Goal: Entertainment & Leisure: Consume media (video, audio)

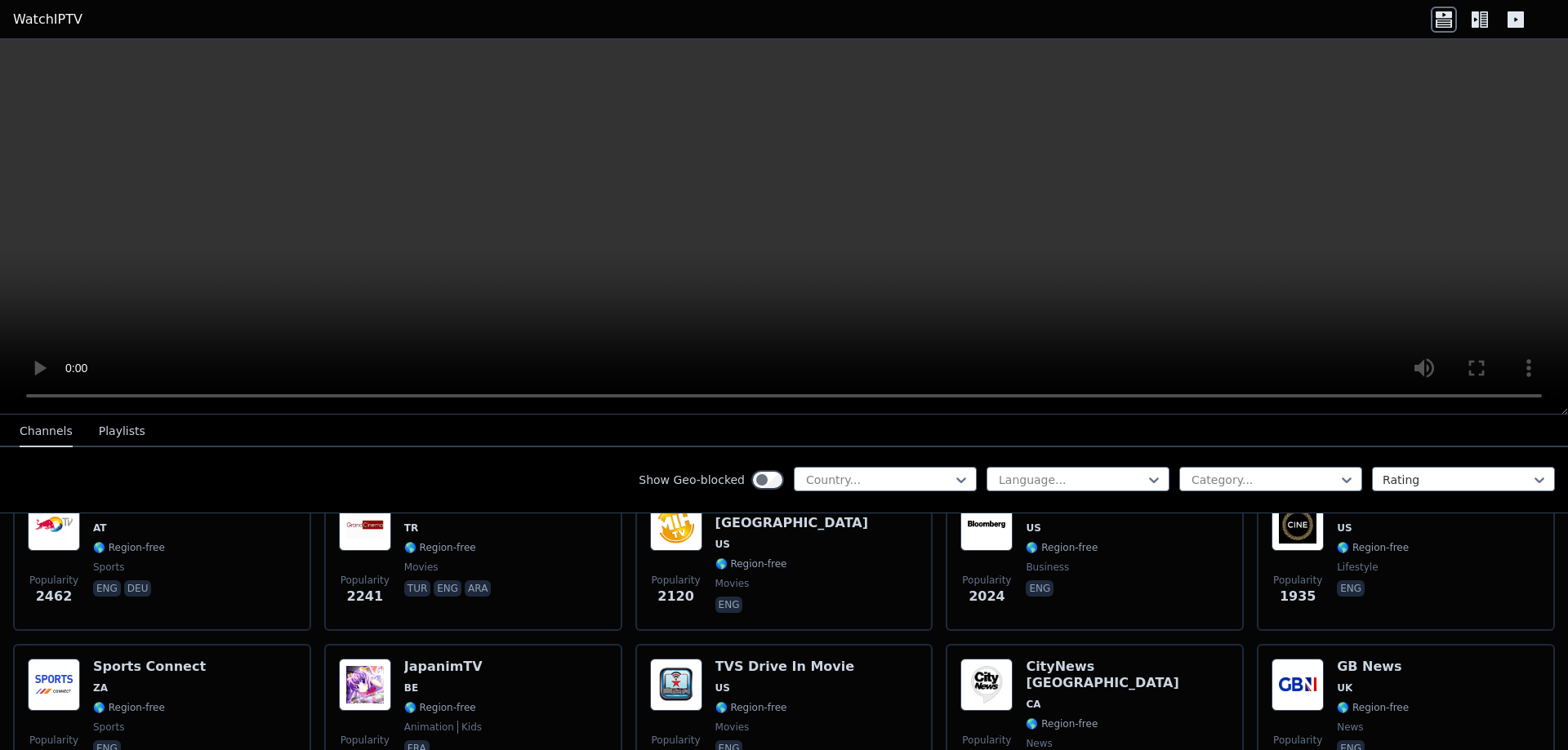
scroll to position [735, 0]
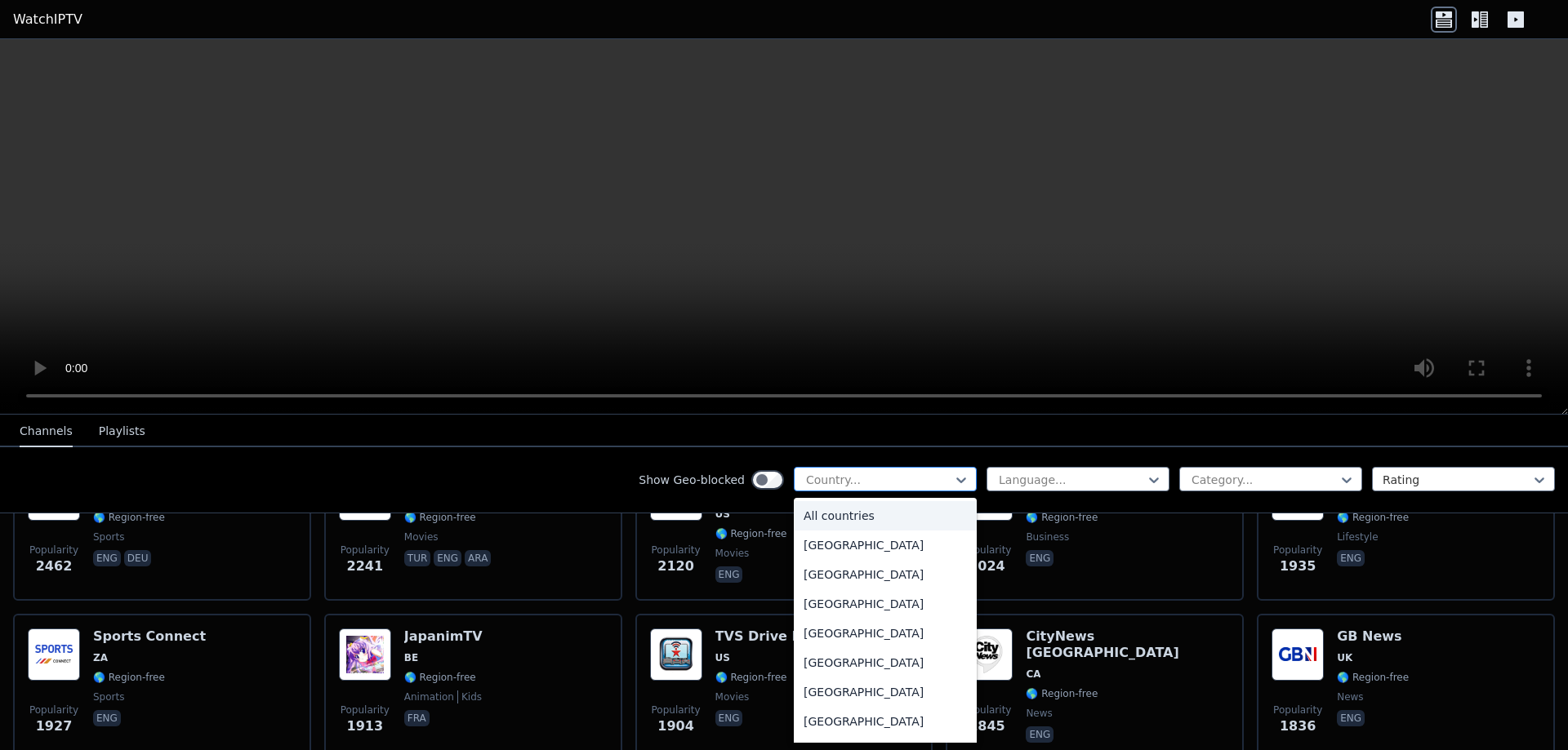
click at [915, 485] on div at bounding box center [879, 480] width 148 height 16
click at [867, 614] on div "[GEOGRAPHIC_DATA]" at bounding box center [885, 604] width 183 height 29
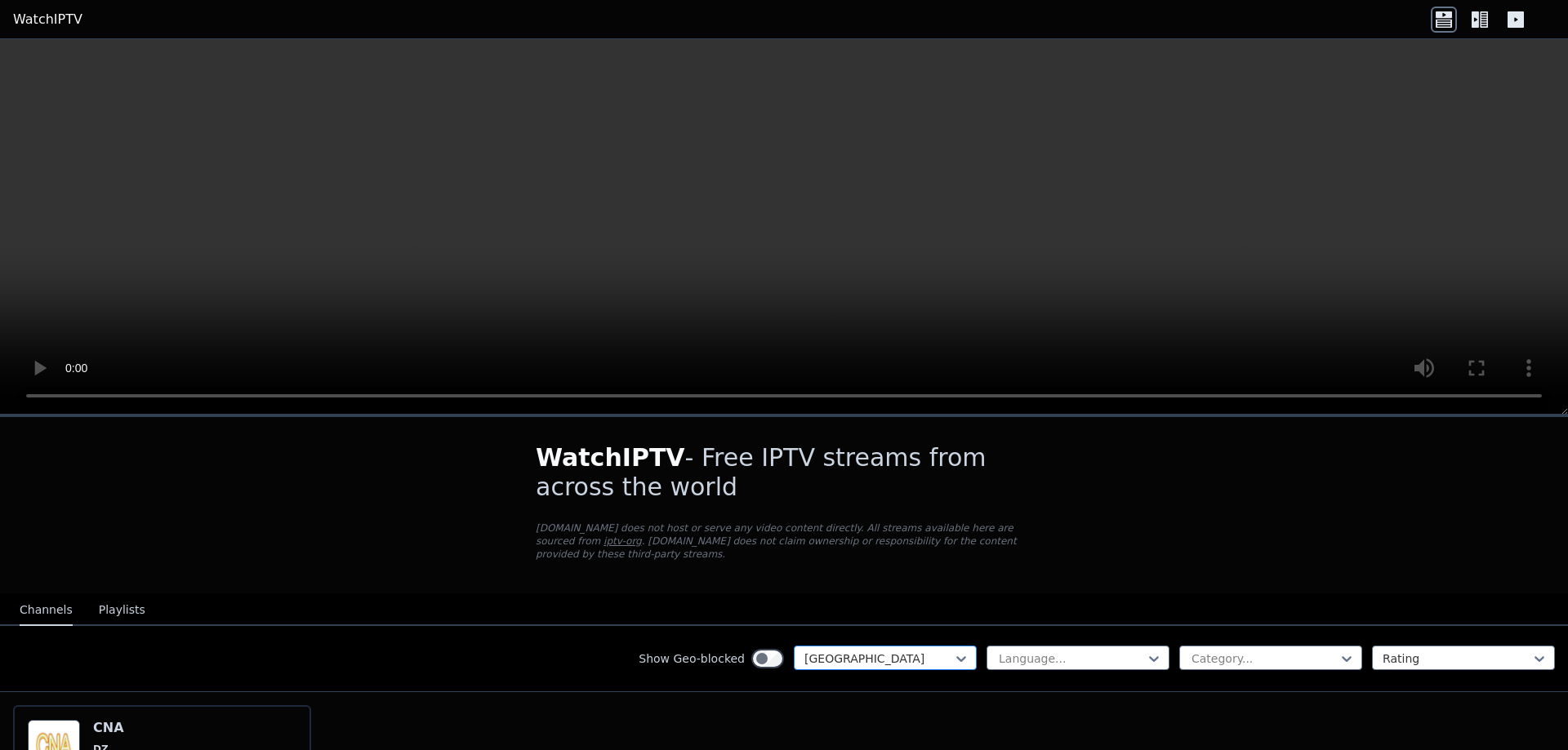
click at [851, 650] on div at bounding box center [879, 659] width 148 height 16
click at [835, 680] on div "All countries" at bounding box center [885, 695] width 183 height 29
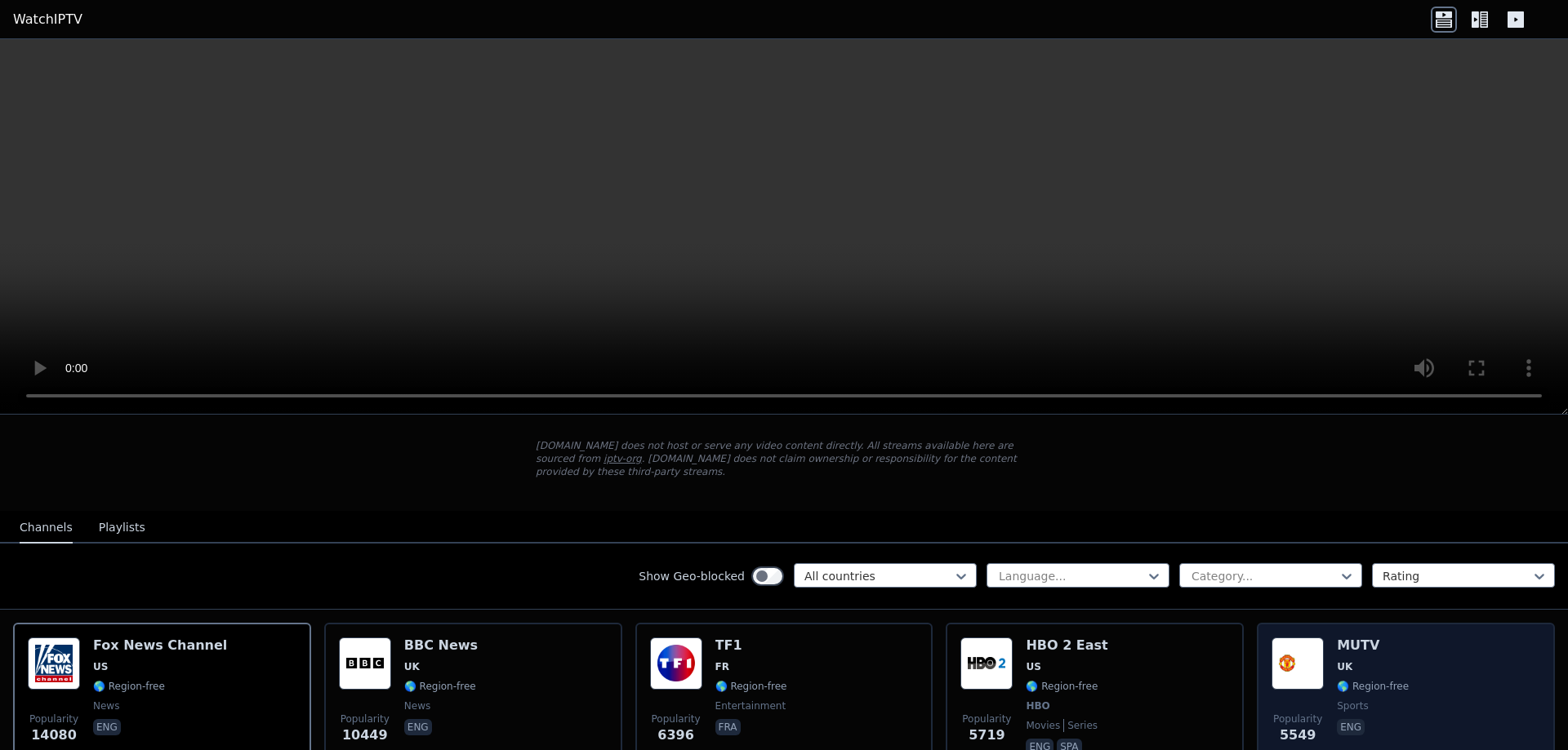
scroll to position [81, 0]
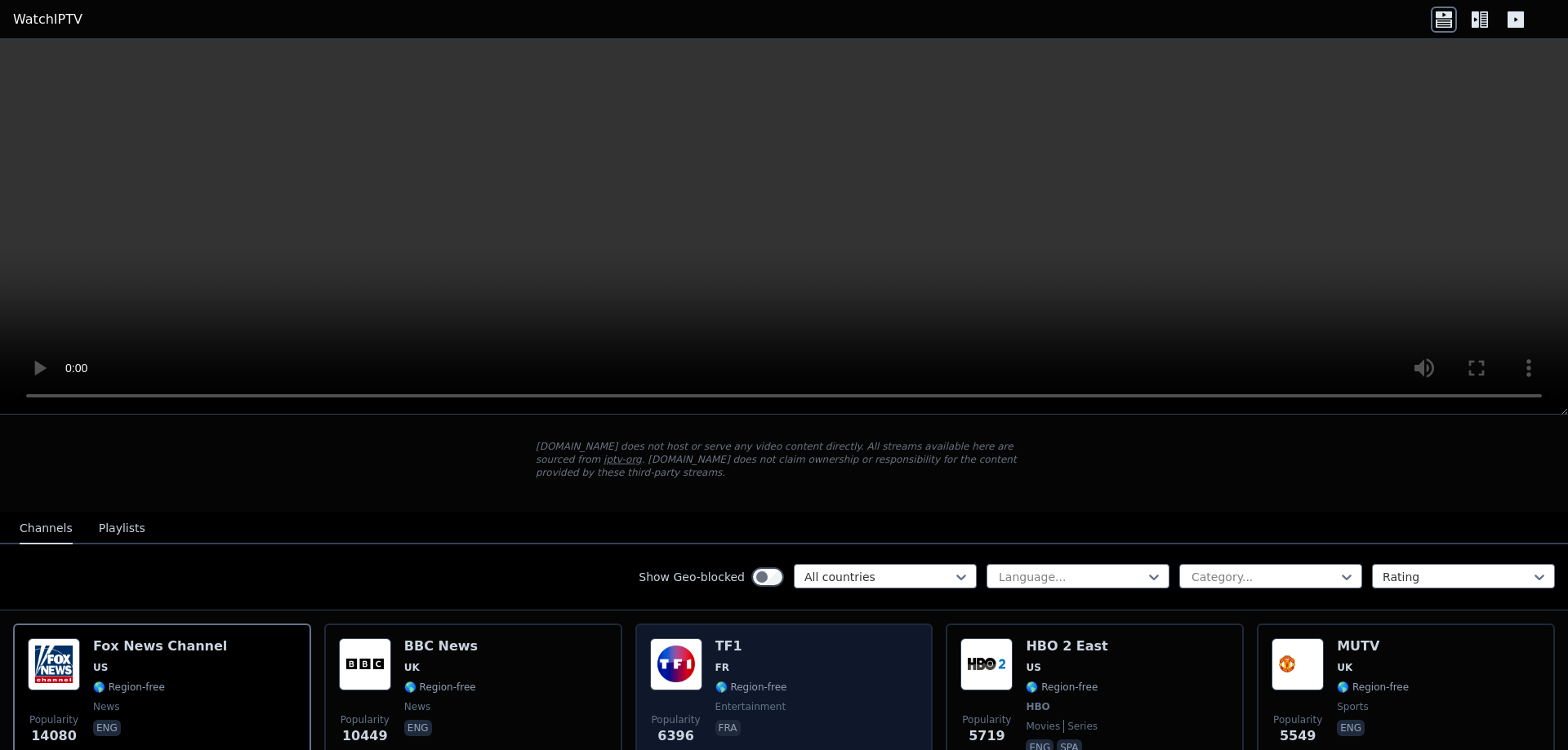
click at [762, 661] on span "FR" at bounding box center [751, 668] width 71 height 13
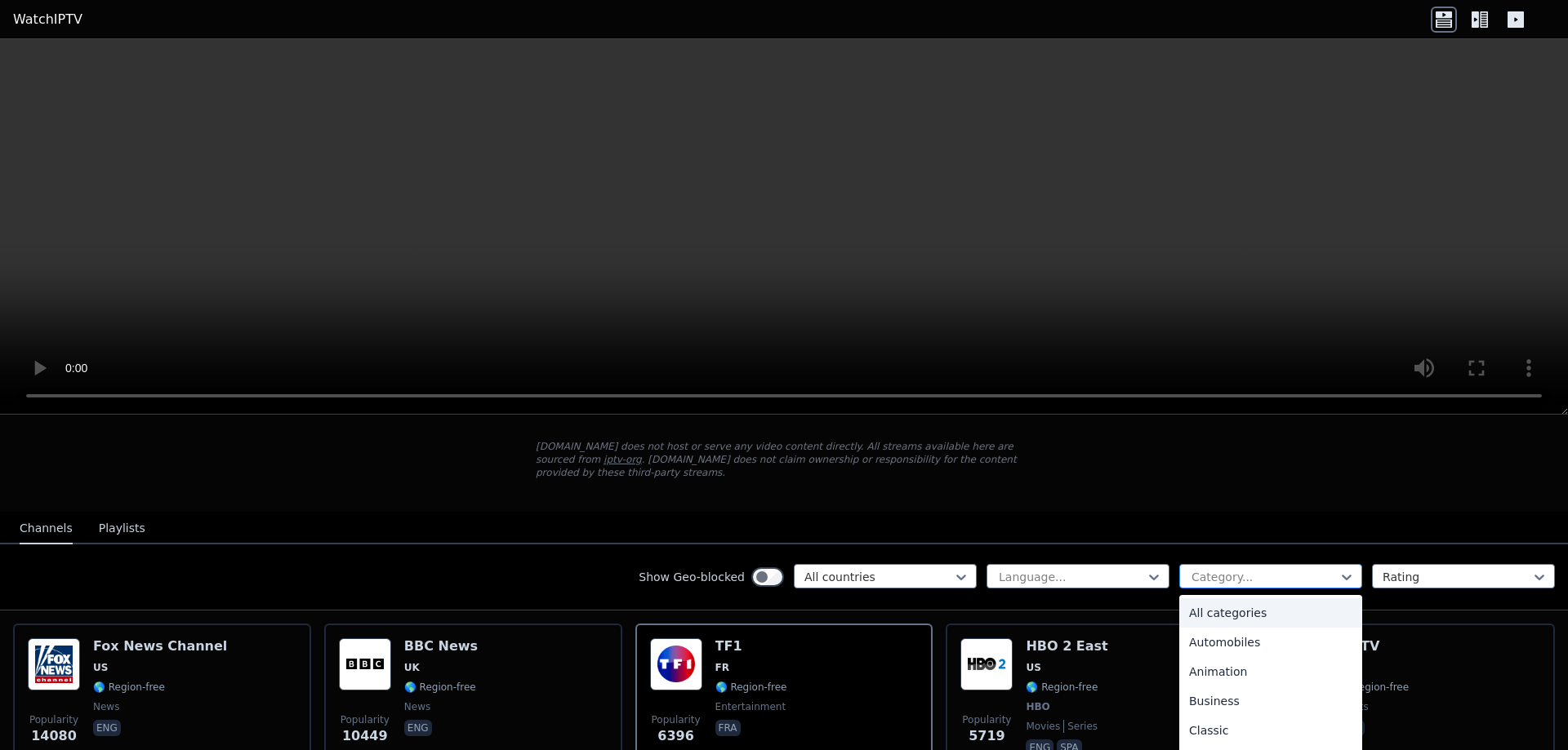
click at [1228, 569] on div at bounding box center [1264, 577] width 148 height 16
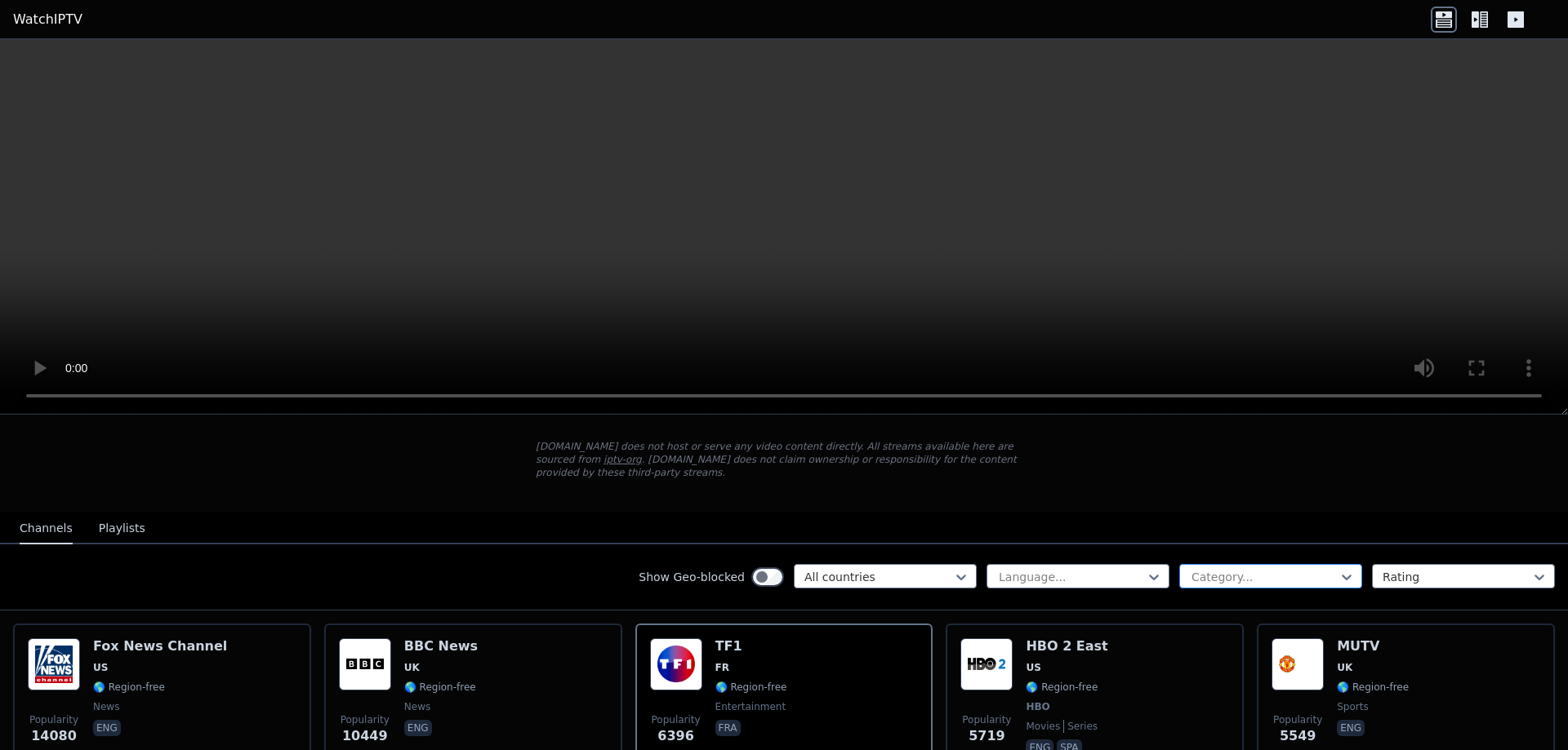
click at [1228, 569] on div at bounding box center [1264, 577] width 148 height 16
click at [1403, 569] on div at bounding box center [1457, 577] width 148 height 16
click at [1485, 20] on icon at bounding box center [1483, 20] width 8 height 16
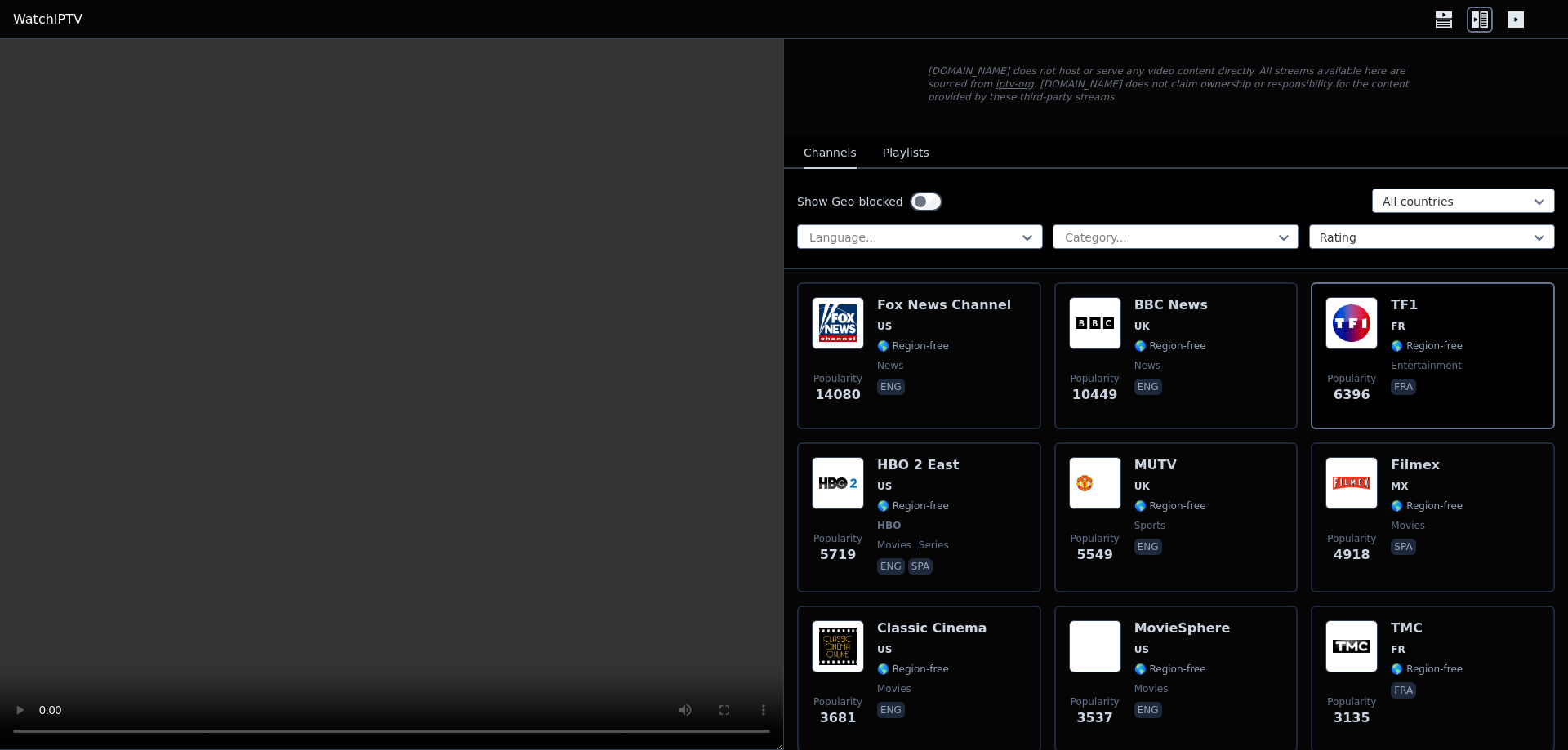
click at [908, 138] on button "Playlists" at bounding box center [906, 154] width 46 height 31
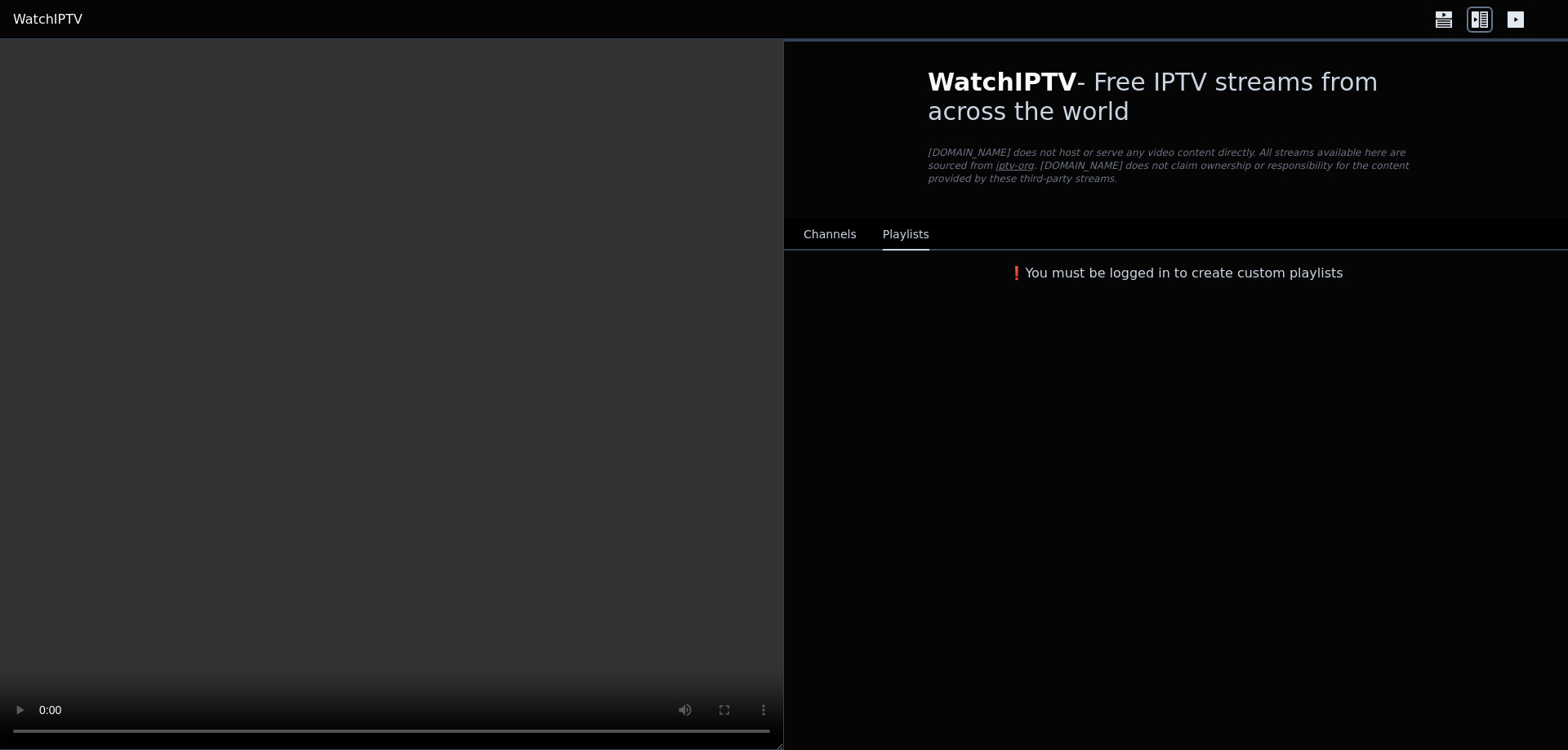
scroll to position [0, 0]
click at [814, 220] on button "Channels" at bounding box center [830, 235] width 53 height 31
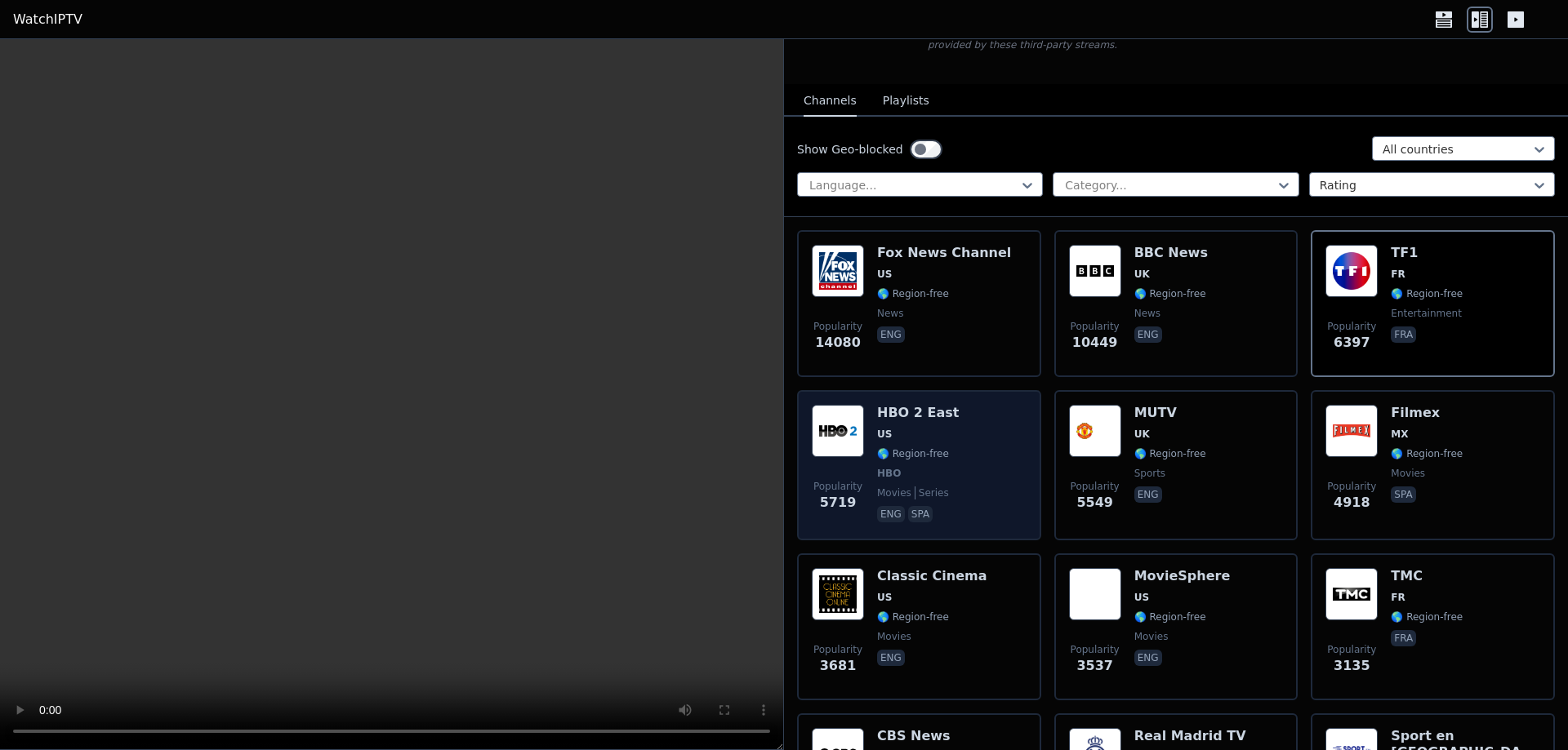
scroll to position [164, 0]
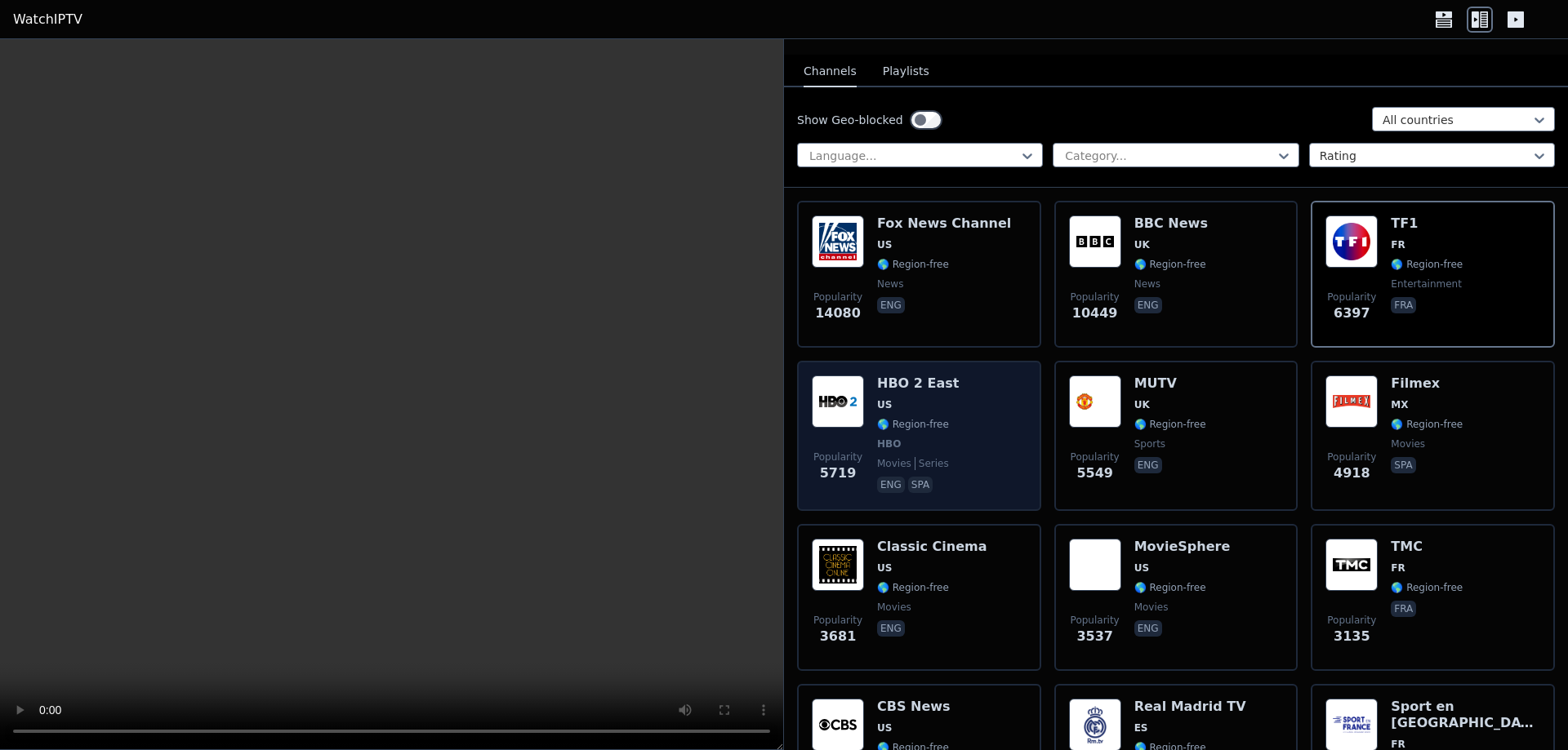
click at [825, 383] on img at bounding box center [838, 402] width 52 height 52
click at [965, 438] on div "Popularity 5719 HBO 2 East US 🌎 Region-free HBO movies series eng spa" at bounding box center [918, 436] width 214 height 121
click at [821, 384] on img at bounding box center [838, 402] width 52 height 52
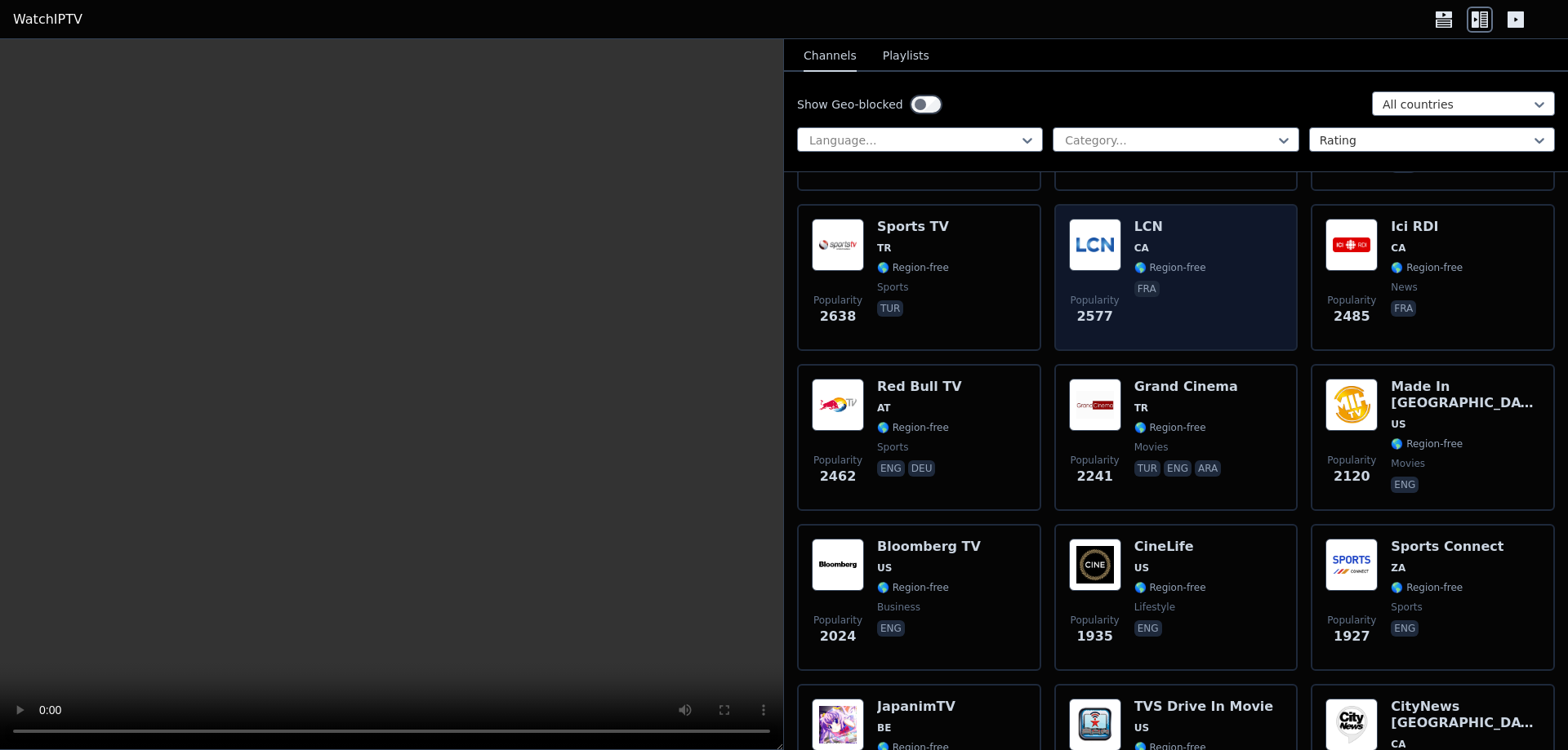
scroll to position [817, 0]
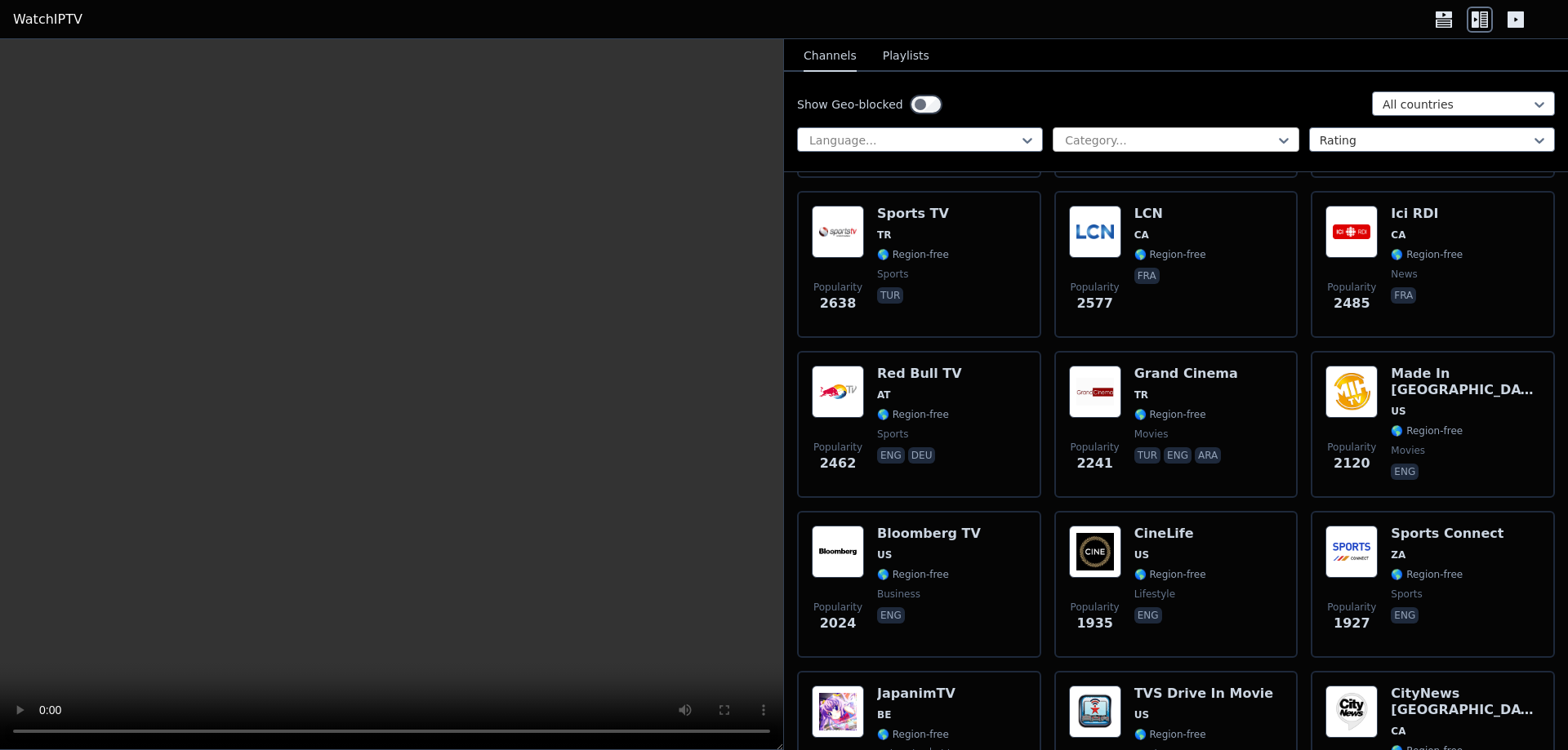
click at [1104, 139] on div at bounding box center [1169, 140] width 212 height 16
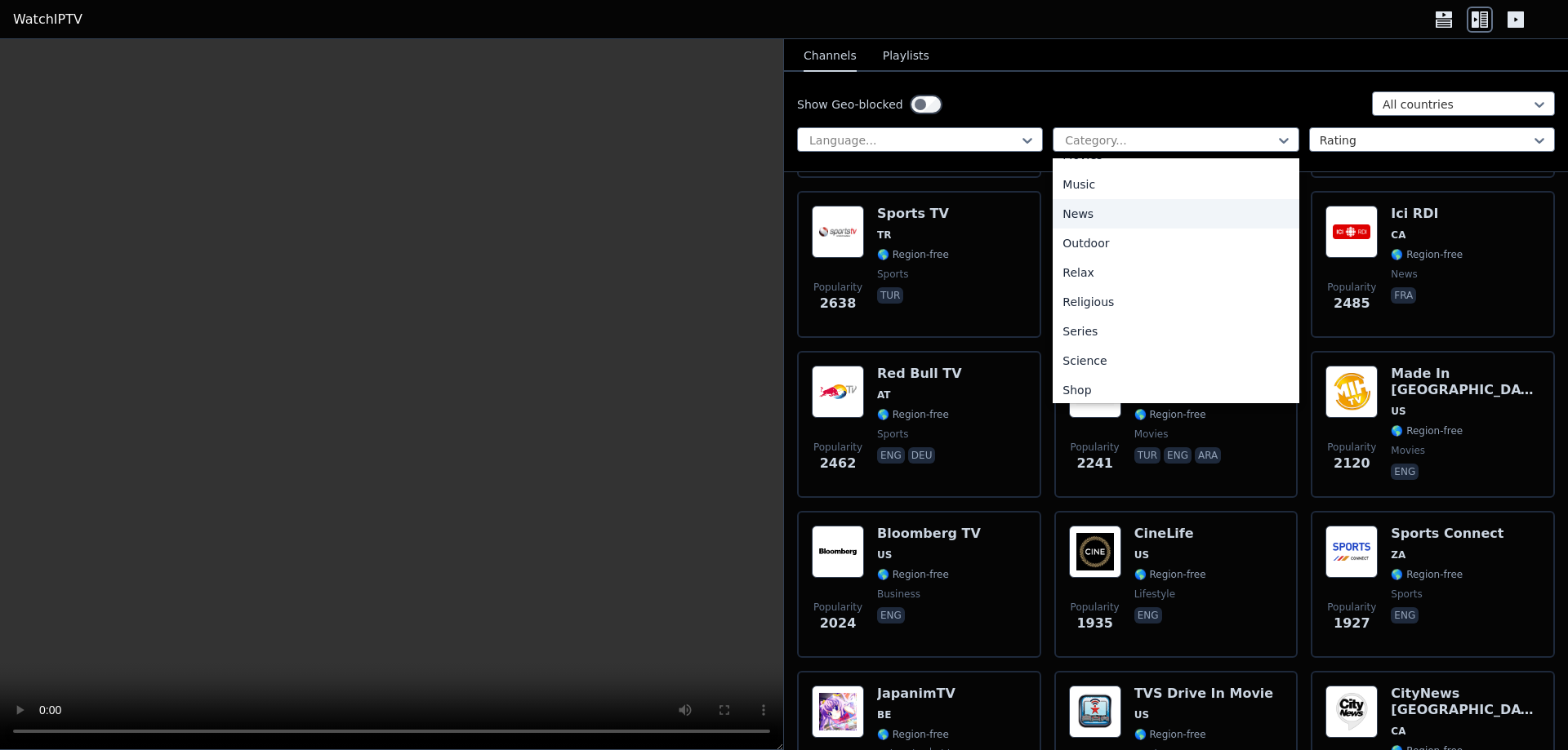
scroll to position [490, 0]
click at [1085, 384] on div "Sports" at bounding box center [1175, 392] width 246 height 29
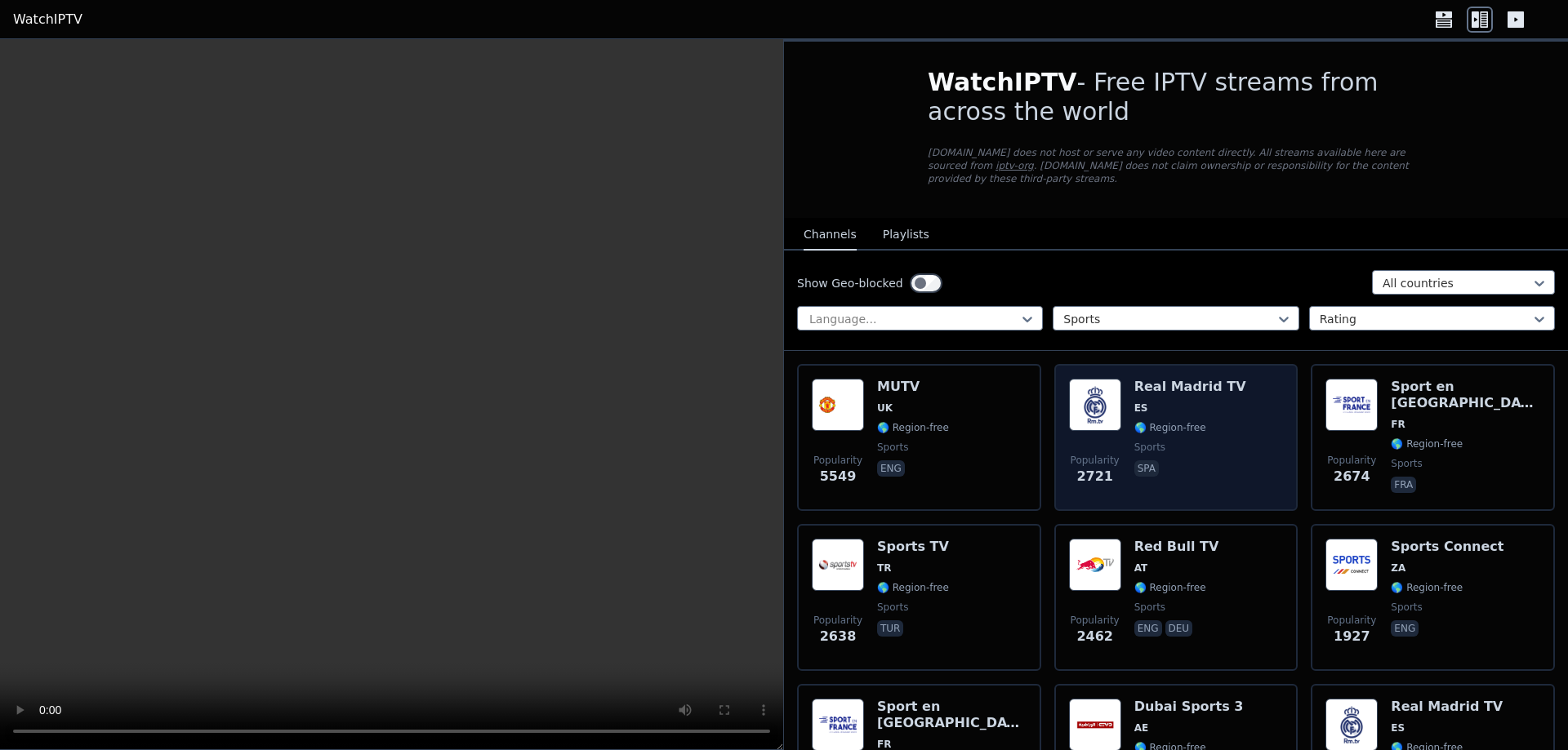
click at [1223, 398] on div "Popularity 2721 Real Madrid TV ES 🌎 Region-free sports spa" at bounding box center [1175, 438] width 214 height 118
click at [1139, 402] on span "ES" at bounding box center [1141, 408] width 14 height 13
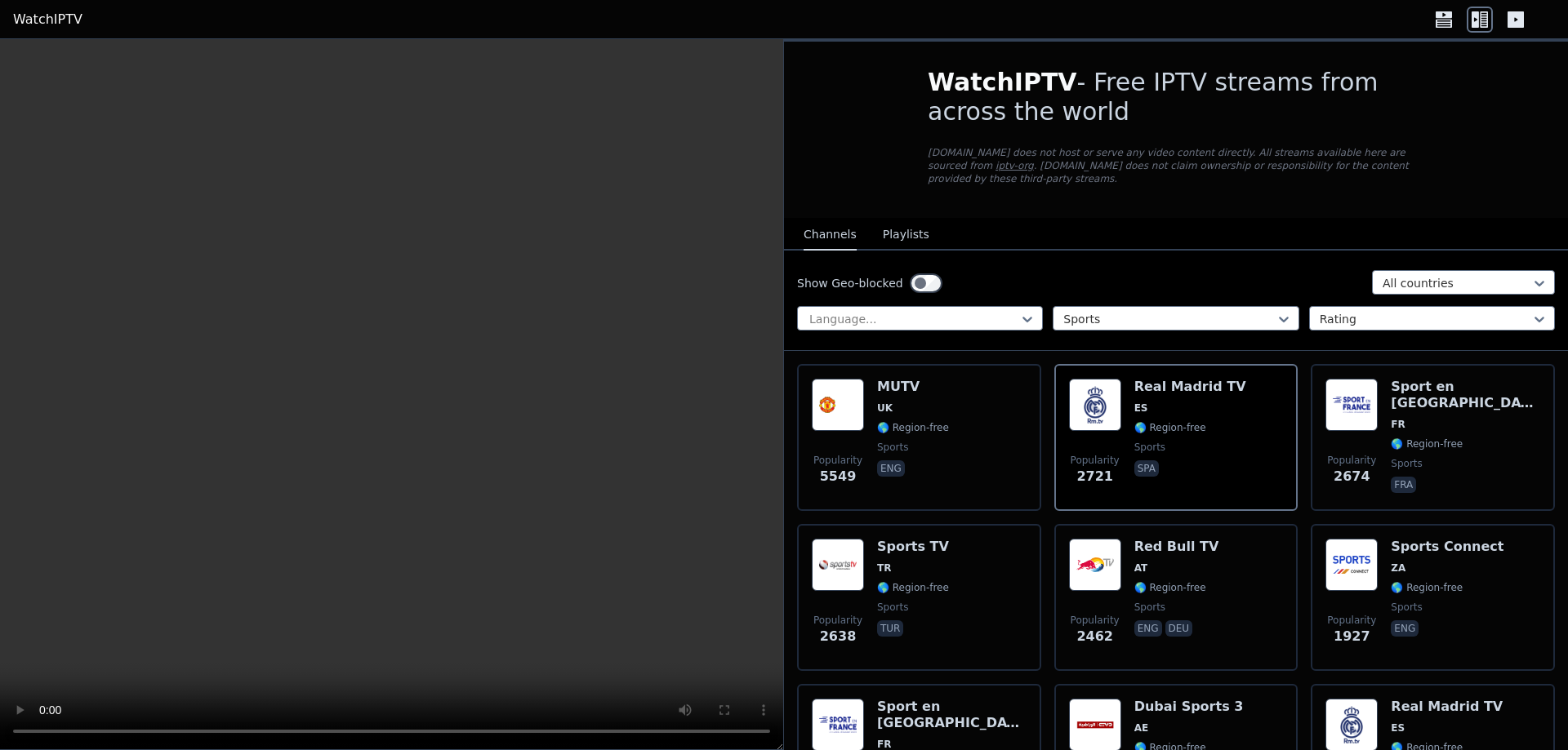
click at [1516, 29] on icon at bounding box center [1516, 19] width 26 height 26
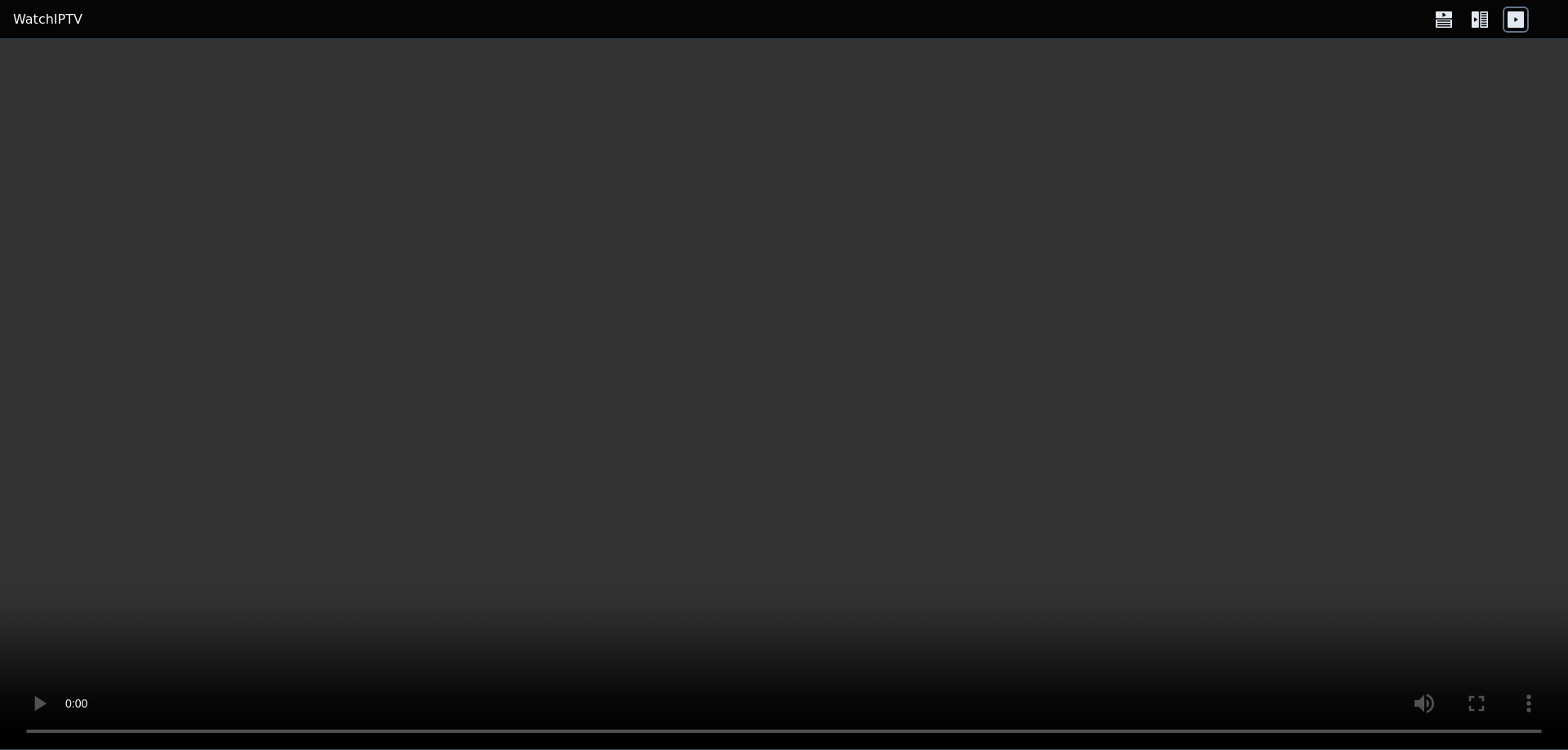
click at [1515, 26] on icon at bounding box center [1516, 20] width 16 height 16
click at [1444, 21] on icon at bounding box center [1443, 19] width 26 height 26
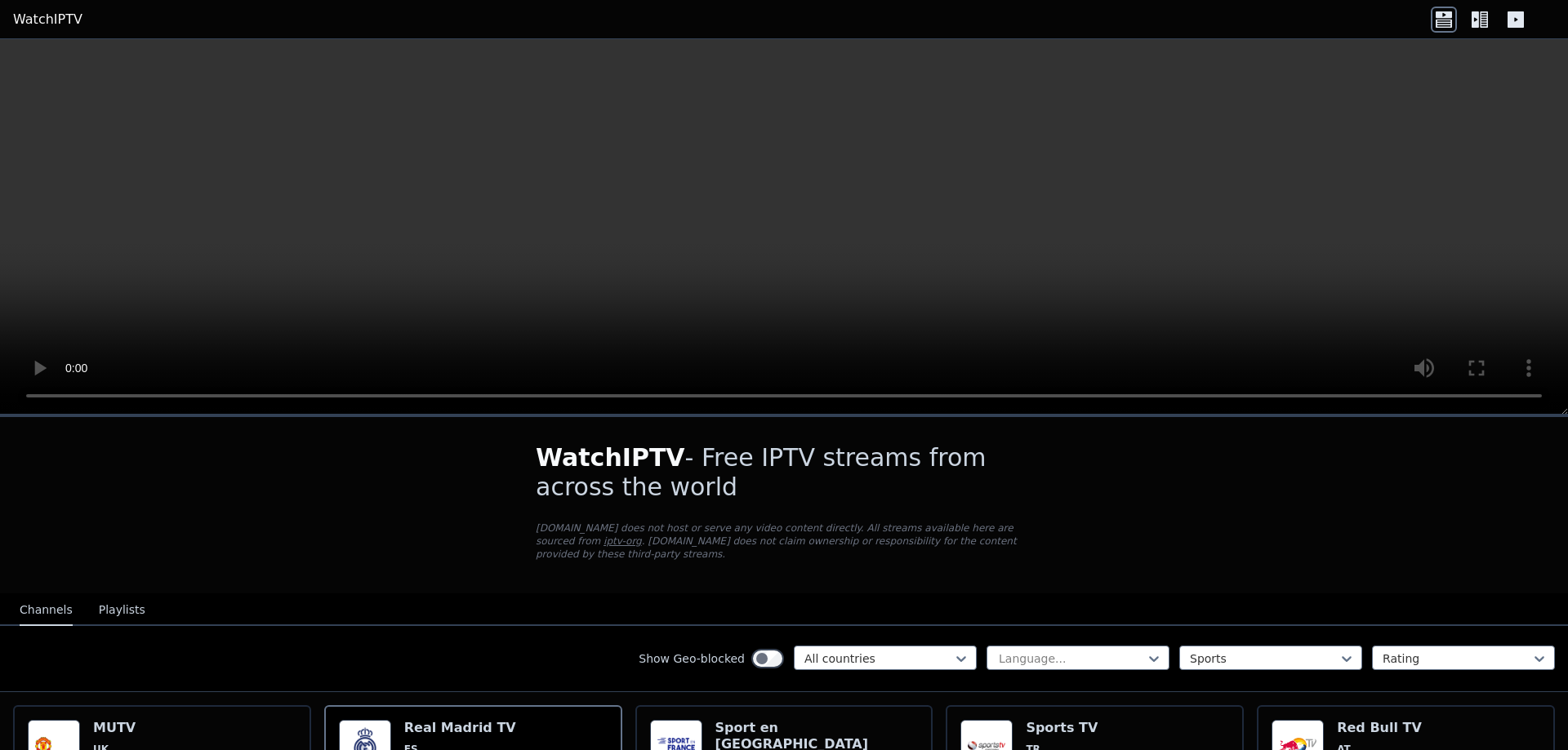
click at [43, 18] on link "WatchIPTV" at bounding box center [47, 20] width 70 height 20
click at [1402, 650] on div at bounding box center [1457, 659] width 148 height 16
click at [770, 654] on div "Show Geo-blocked" at bounding box center [711, 659] width 146 height 26
